Goal: Task Accomplishment & Management: Use online tool/utility

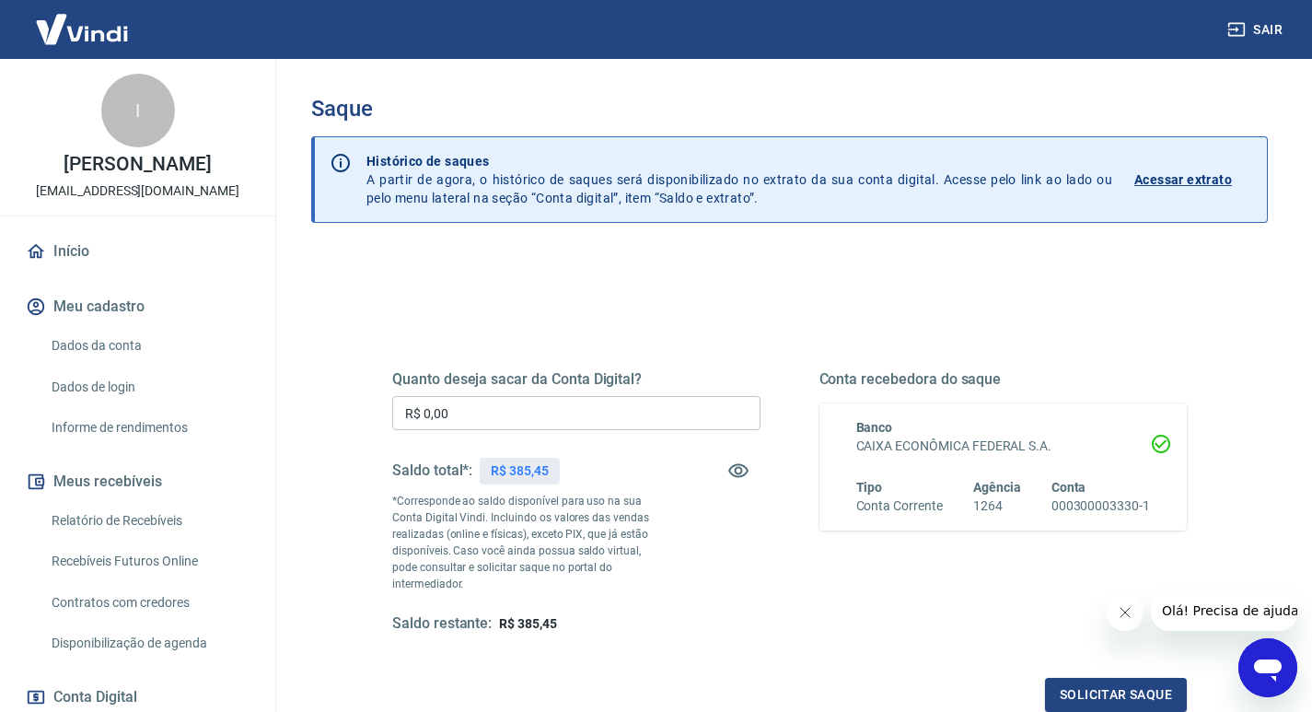
click at [475, 419] on input "R$ 0,00" at bounding box center [576, 413] width 368 height 34
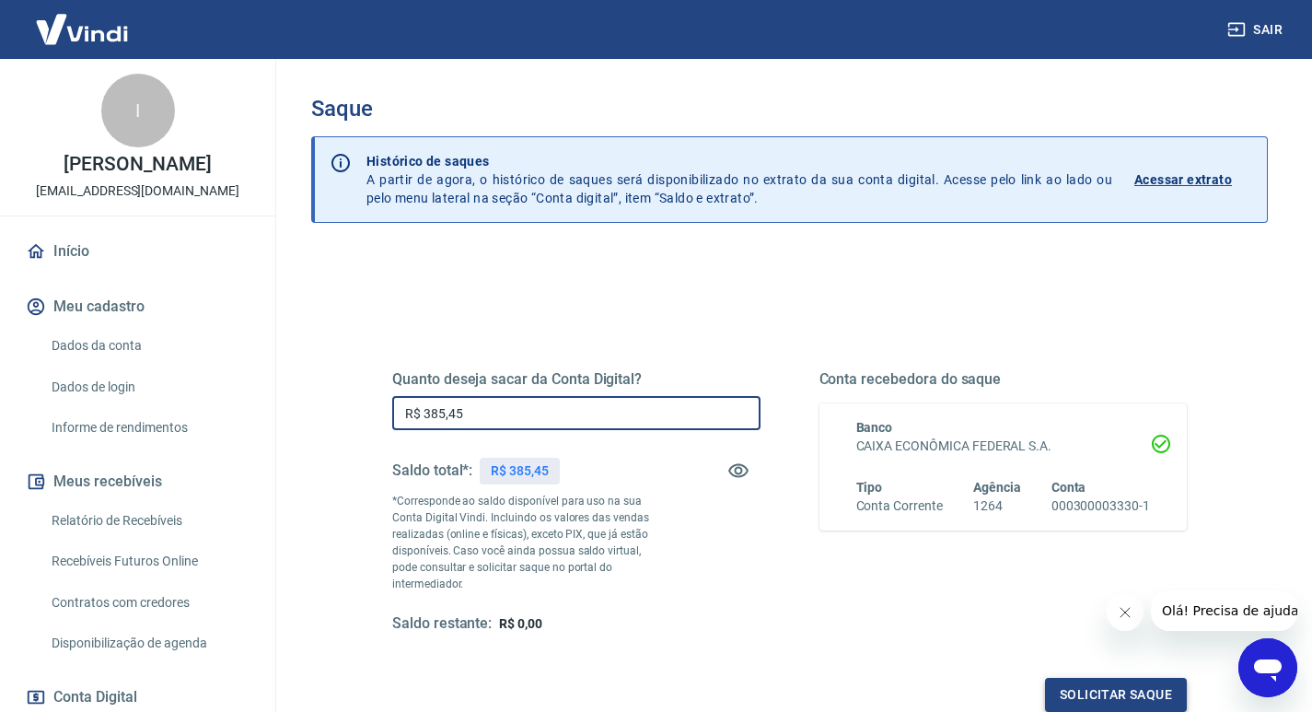
type input "R$ 385,45"
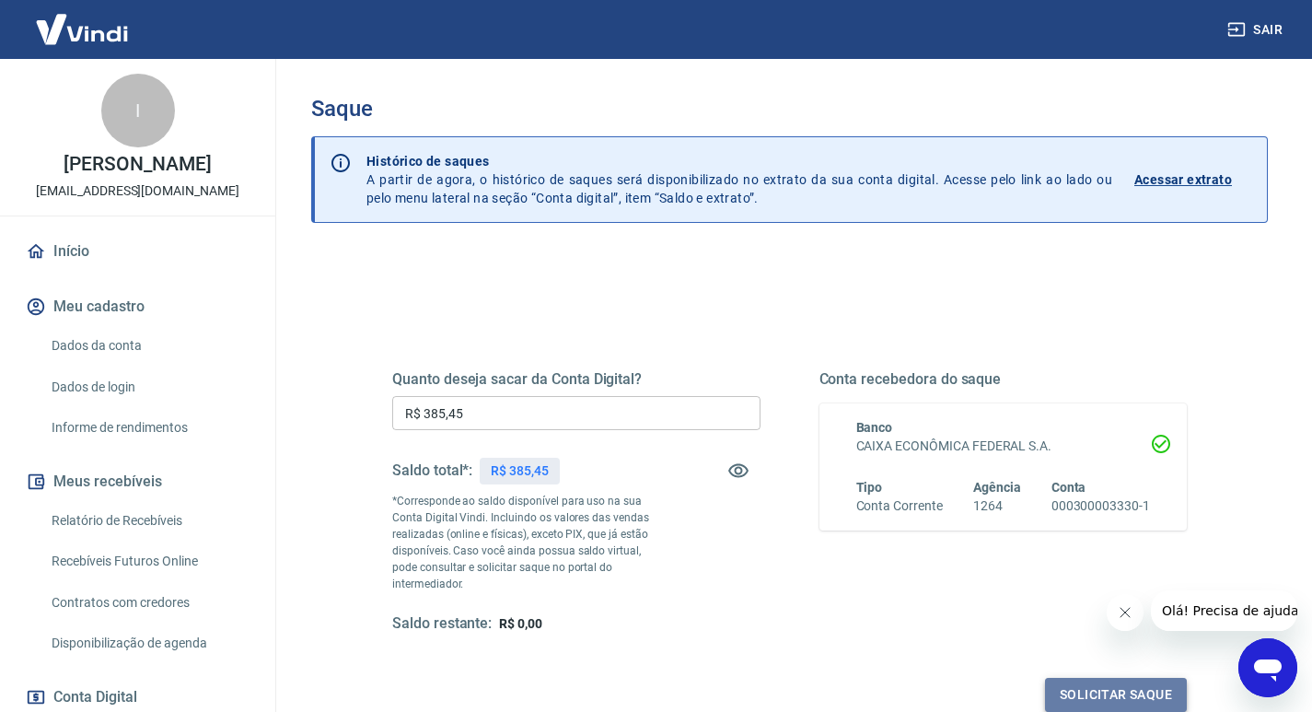
click at [1116, 678] on button "Solicitar saque" at bounding box center [1116, 695] width 142 height 34
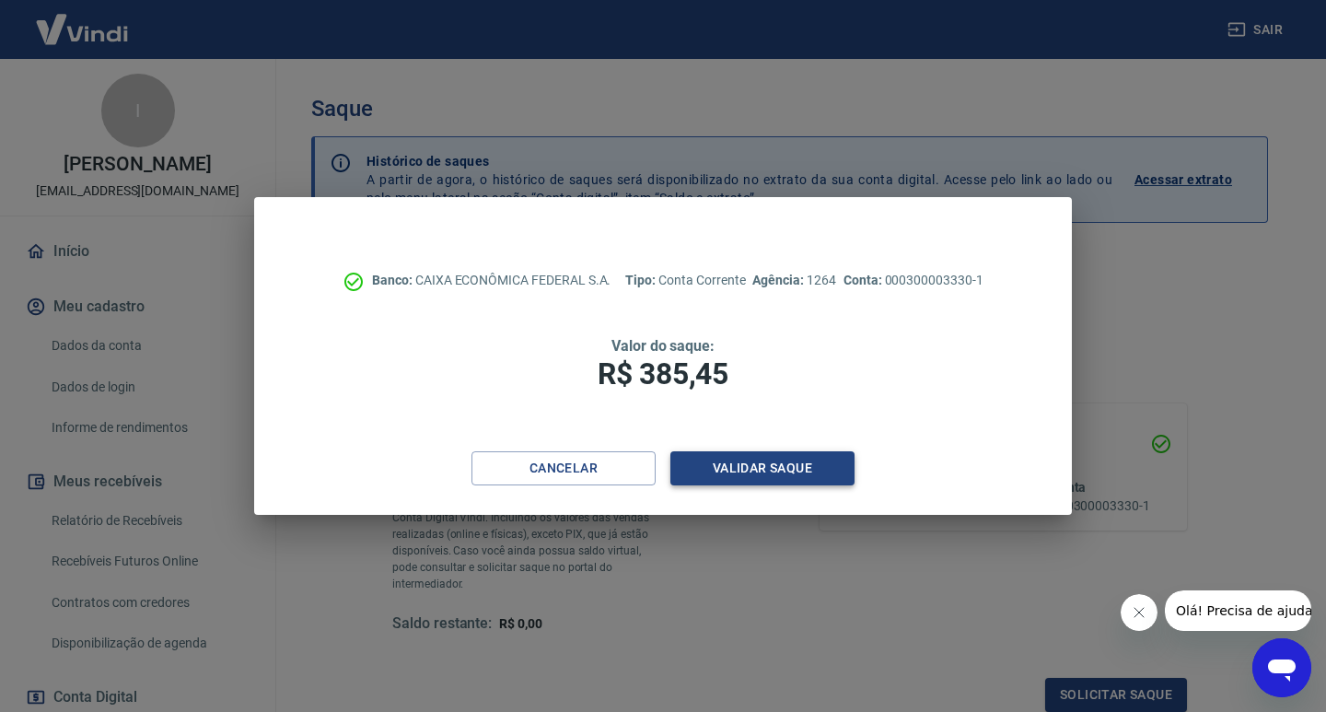
click at [822, 472] on button "Validar saque" at bounding box center [763, 468] width 184 height 34
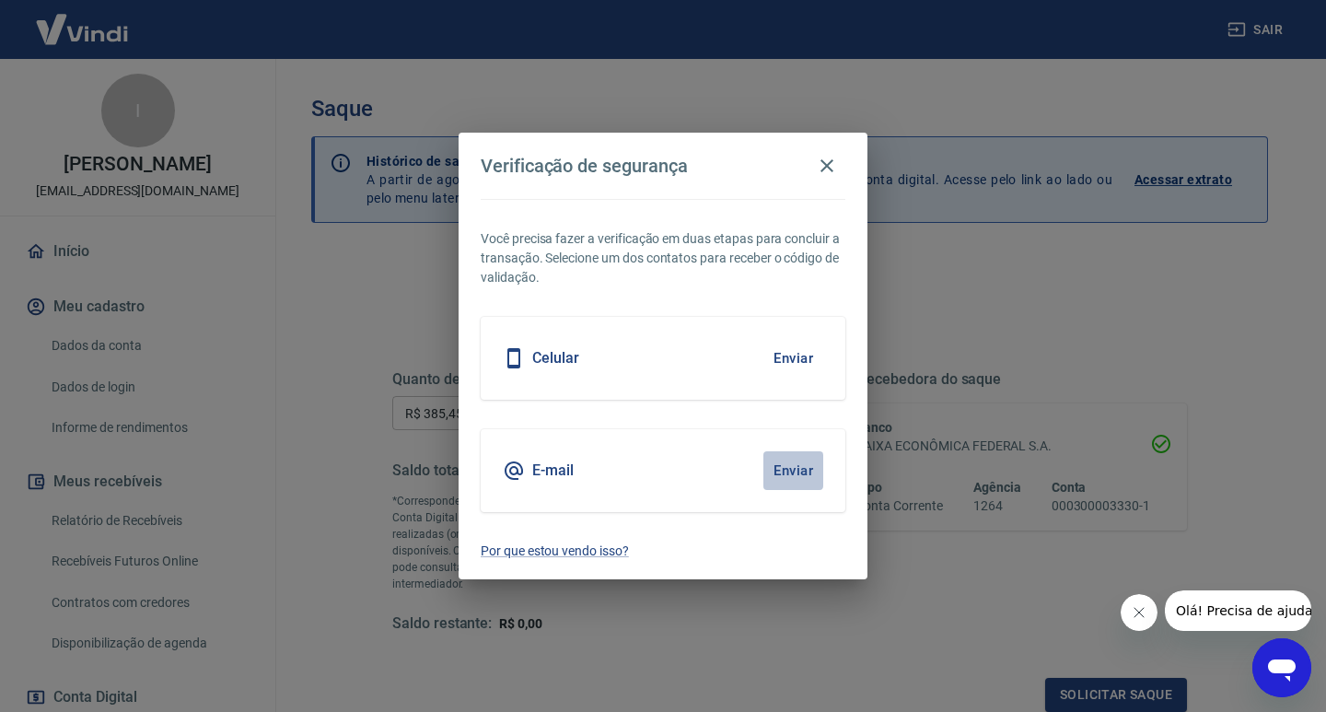
click at [787, 479] on button "Enviar" at bounding box center [794, 470] width 60 height 39
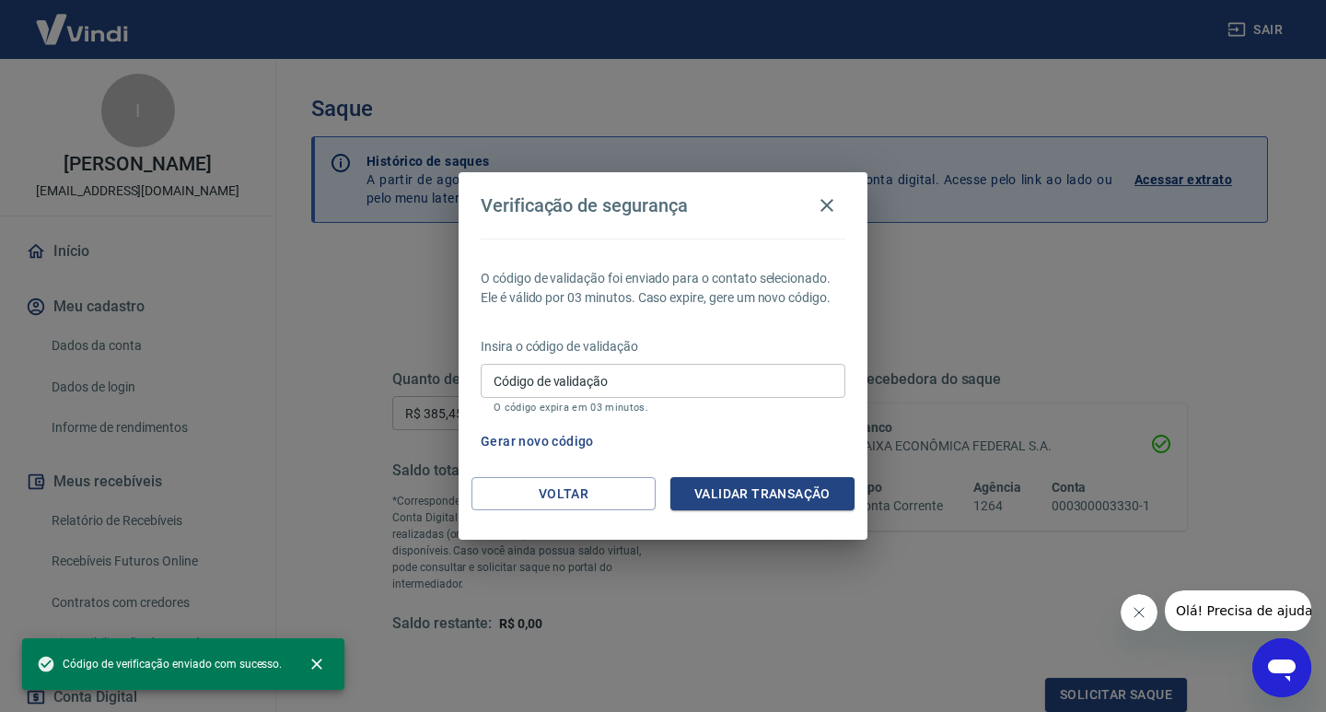
click at [583, 380] on input "Código de validação" at bounding box center [663, 381] width 365 height 34
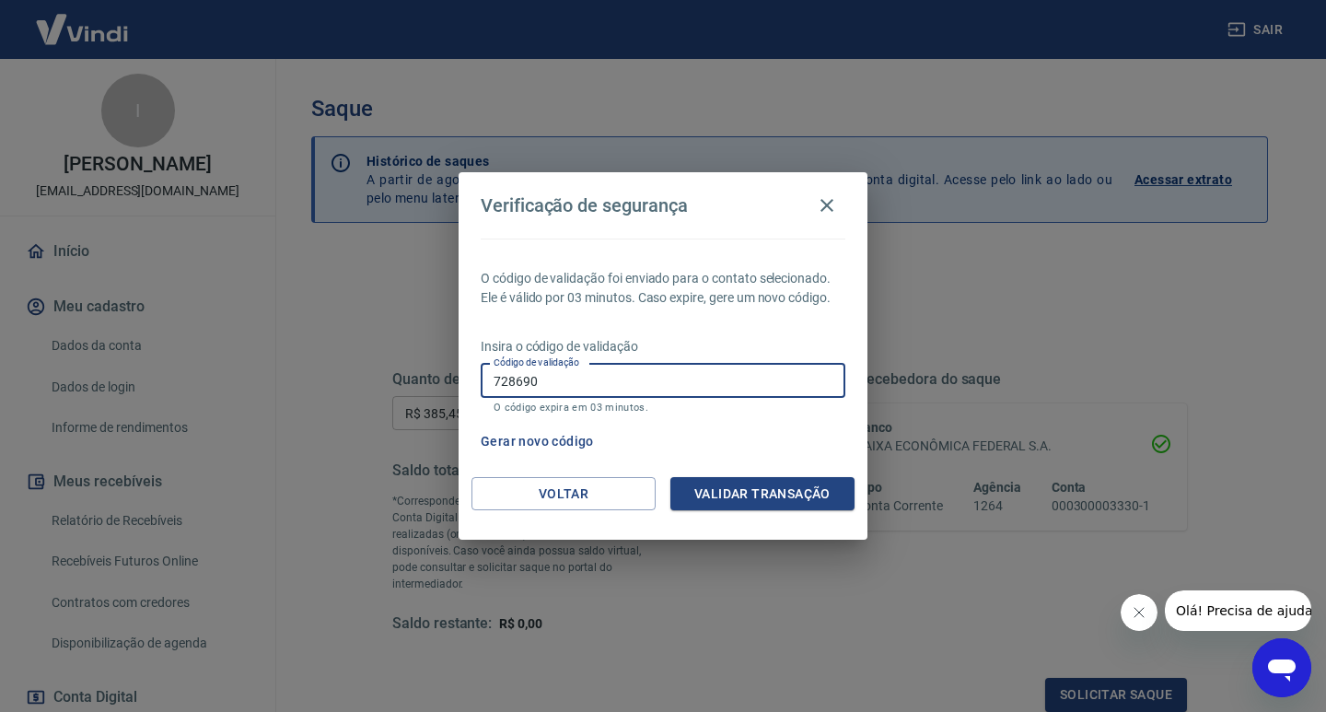
type input "728690"
click at [725, 490] on button "Validar transação" at bounding box center [763, 494] width 184 height 34
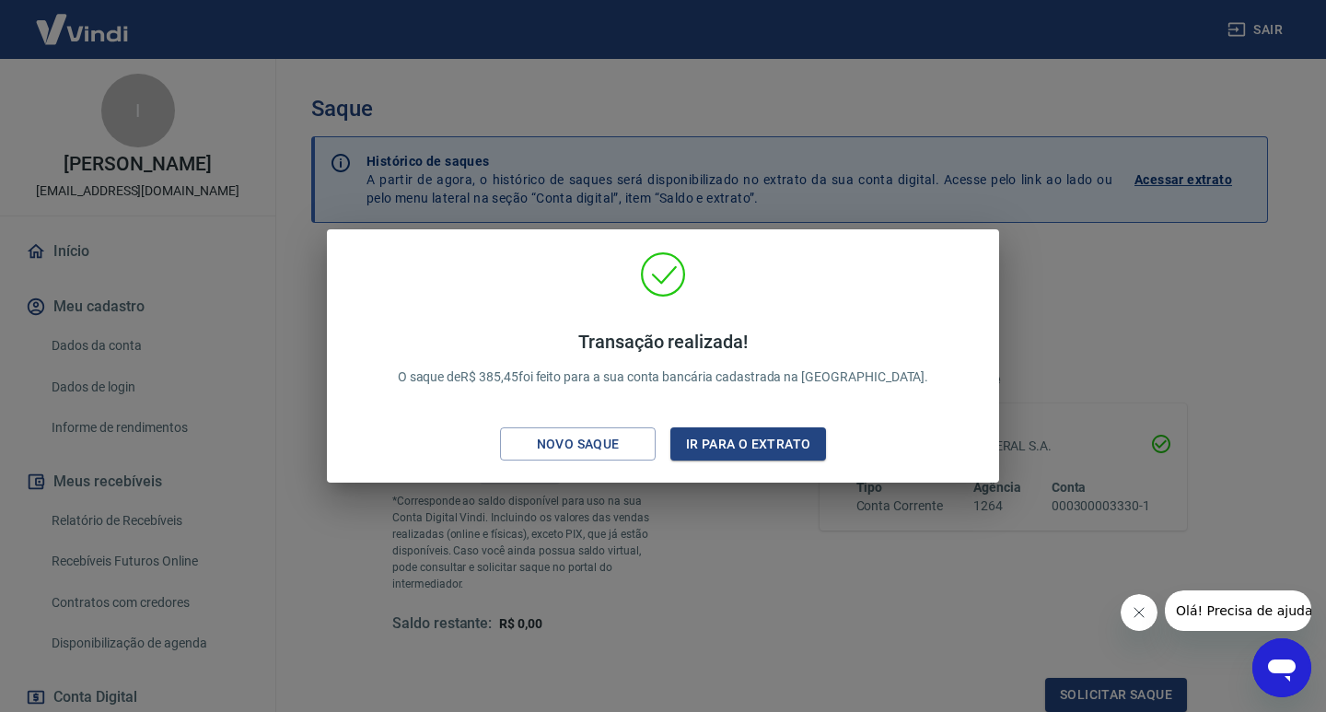
click at [775, 142] on div "Transação realizada! O saque de R$ 385,45 foi feito para a sua conta bancária c…" at bounding box center [663, 356] width 1326 height 712
